Goal: Navigation & Orientation: Find specific page/section

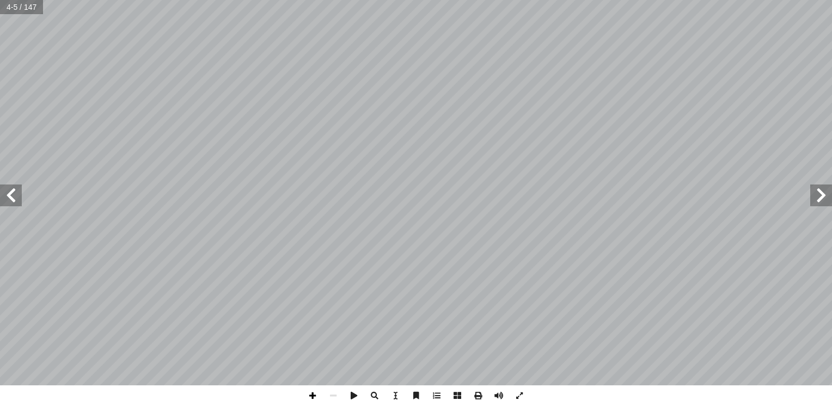
click at [316, 394] on span at bounding box center [312, 396] width 21 height 21
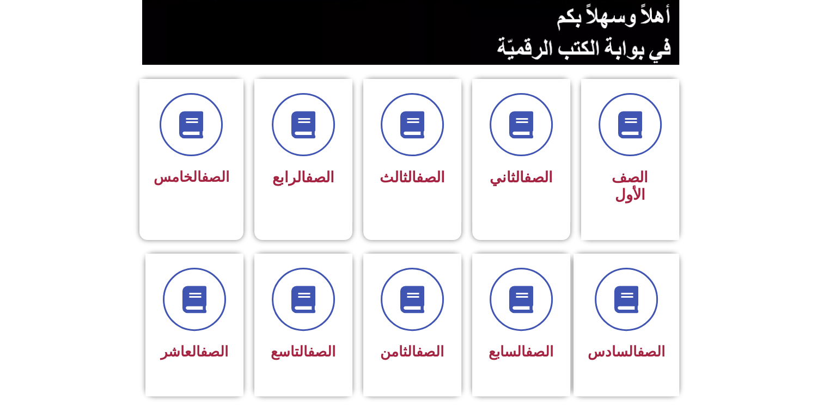
scroll to position [239, 0]
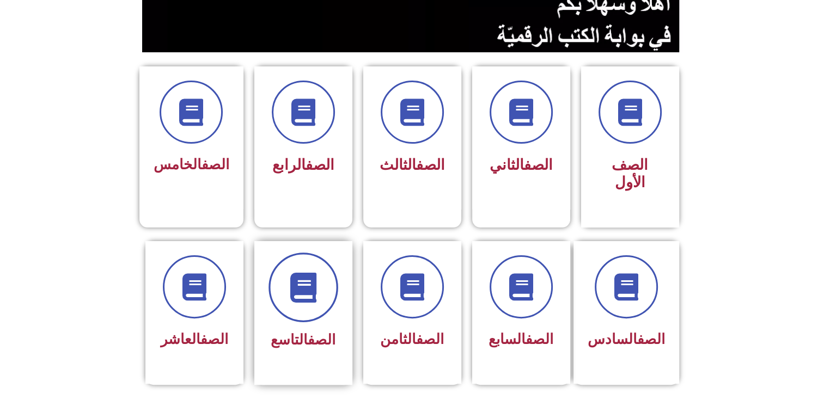
click at [298, 286] on span at bounding box center [304, 288] width 70 height 70
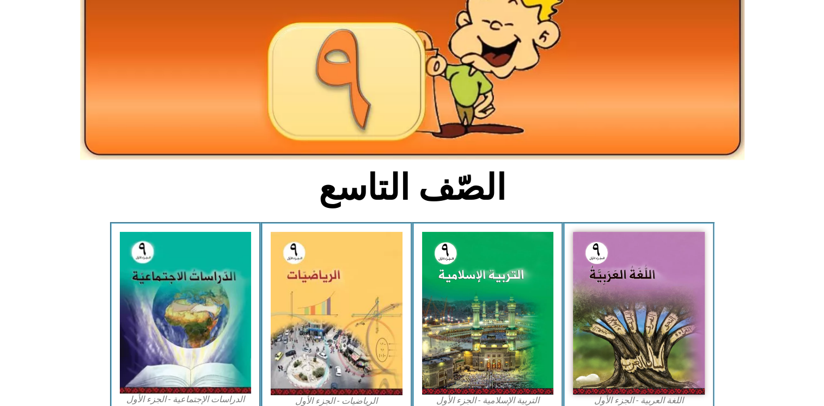
scroll to position [235, 0]
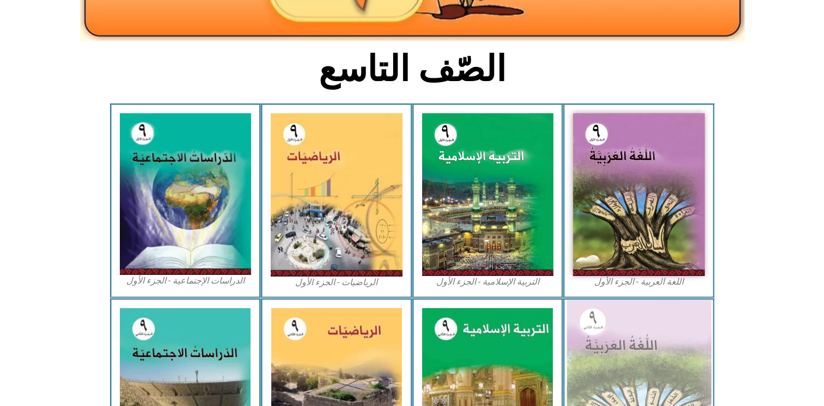
click at [638, 359] on img at bounding box center [638, 388] width 145 height 177
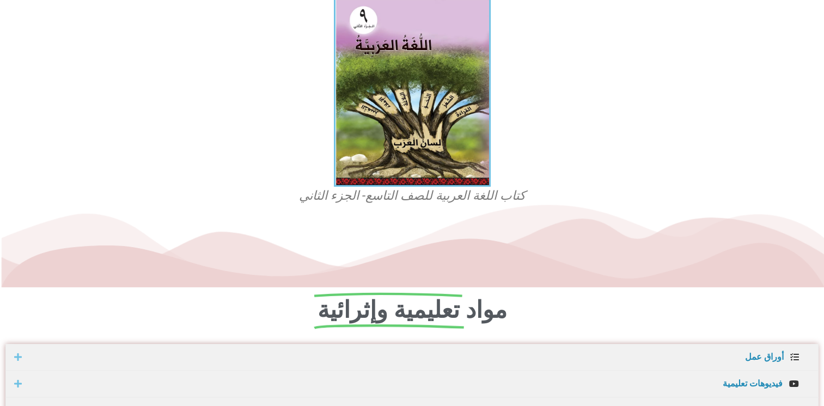
scroll to position [330, 0]
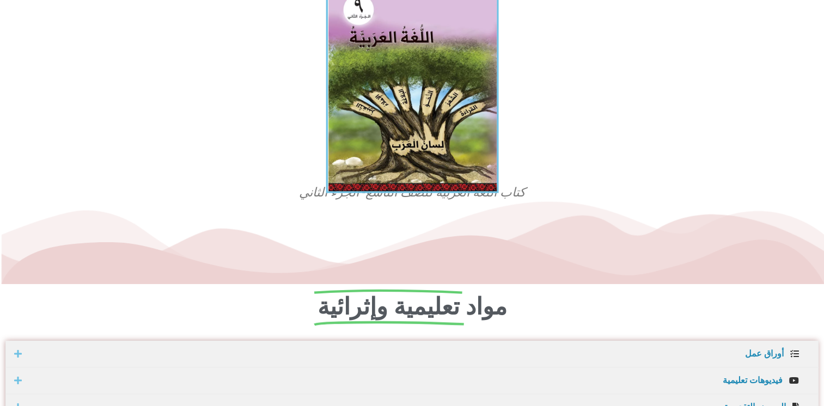
click at [394, 106] on img at bounding box center [412, 88] width 173 height 210
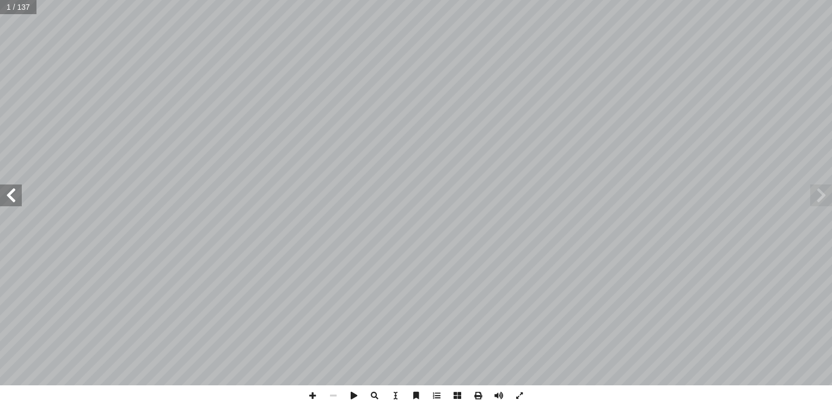
click at [17, 200] on span at bounding box center [11, 196] width 22 height 22
click at [312, 393] on span at bounding box center [312, 396] width 21 height 21
